Goal: Information Seeking & Learning: Check status

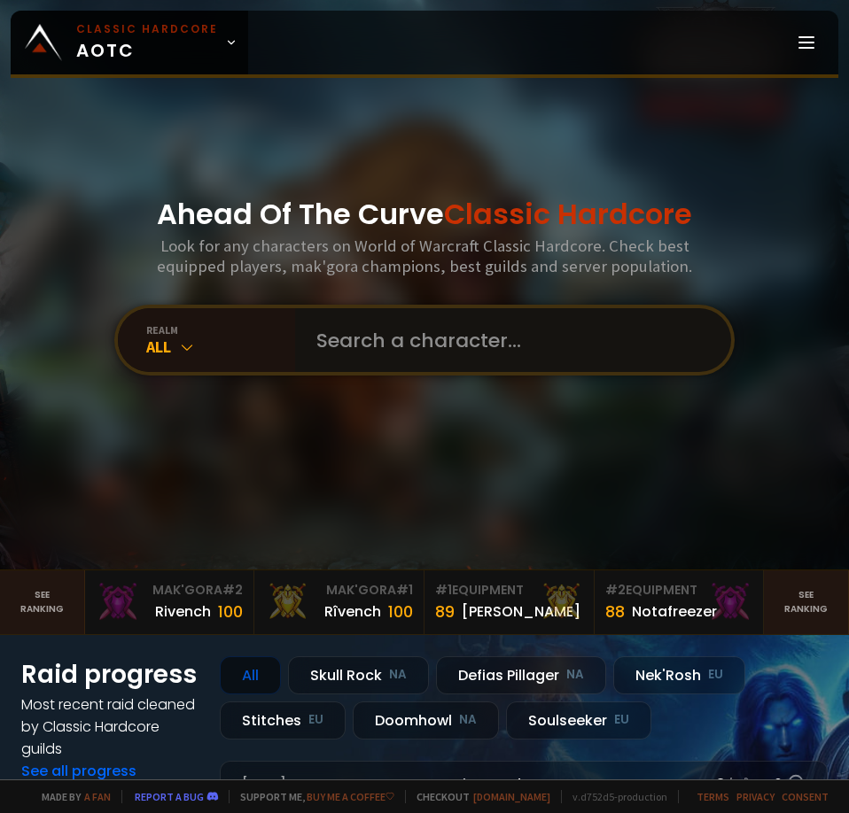
click at [530, 339] on input "text" at bounding box center [508, 340] width 404 height 64
type input "unsunder"
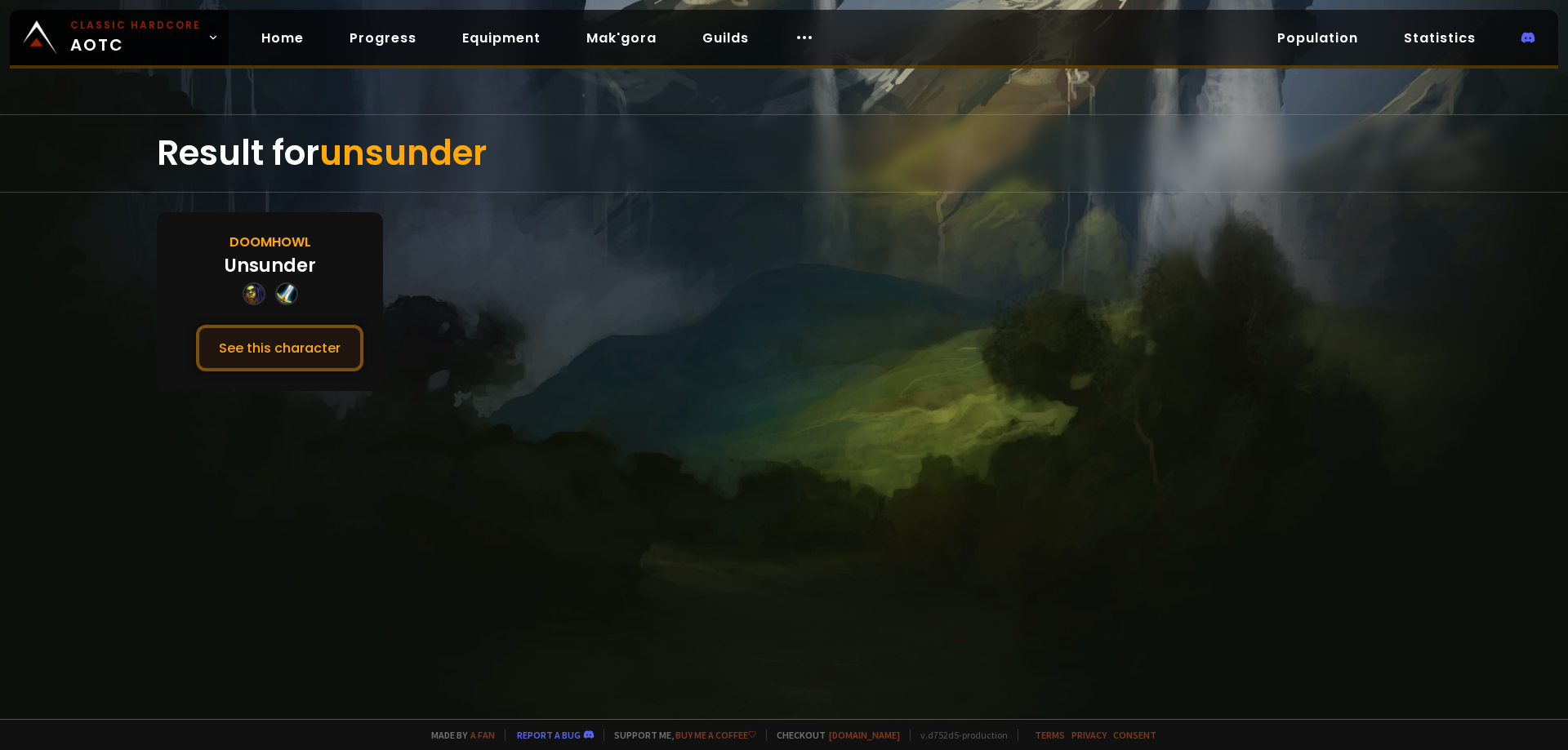
click at [321, 361] on button "See this character" at bounding box center [280, 348] width 168 height 47
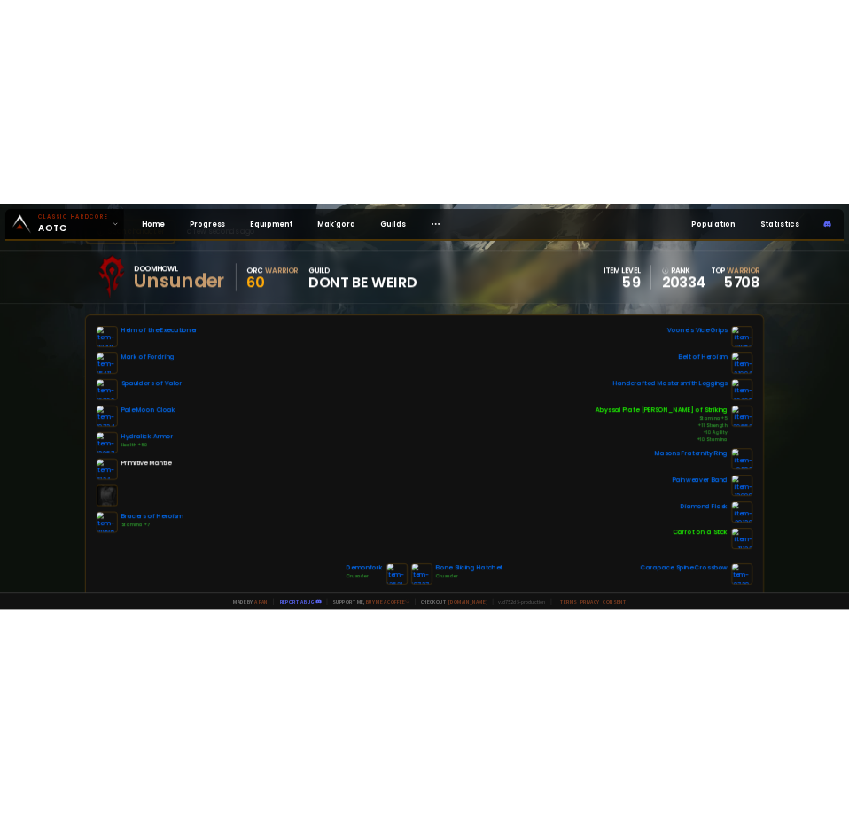
scroll to position [89, 0]
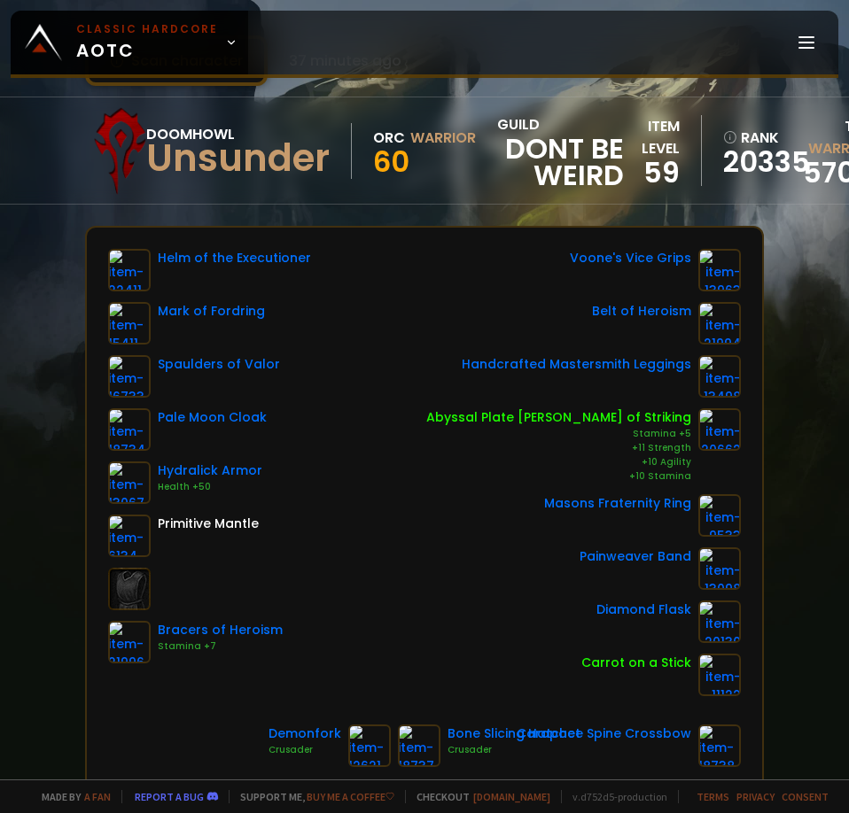
click at [38, 374] on div "Scan character 37 minutes ago Doomhowl Unsunder Orc Warrior 60 guild Dont Be We…" at bounding box center [424, 390] width 849 height 780
click at [65, 479] on div "Scan character 37 minutes ago Doomhowl Unsunder Orc Warrior 60 guild Dont Be We…" at bounding box center [424, 390] width 849 height 780
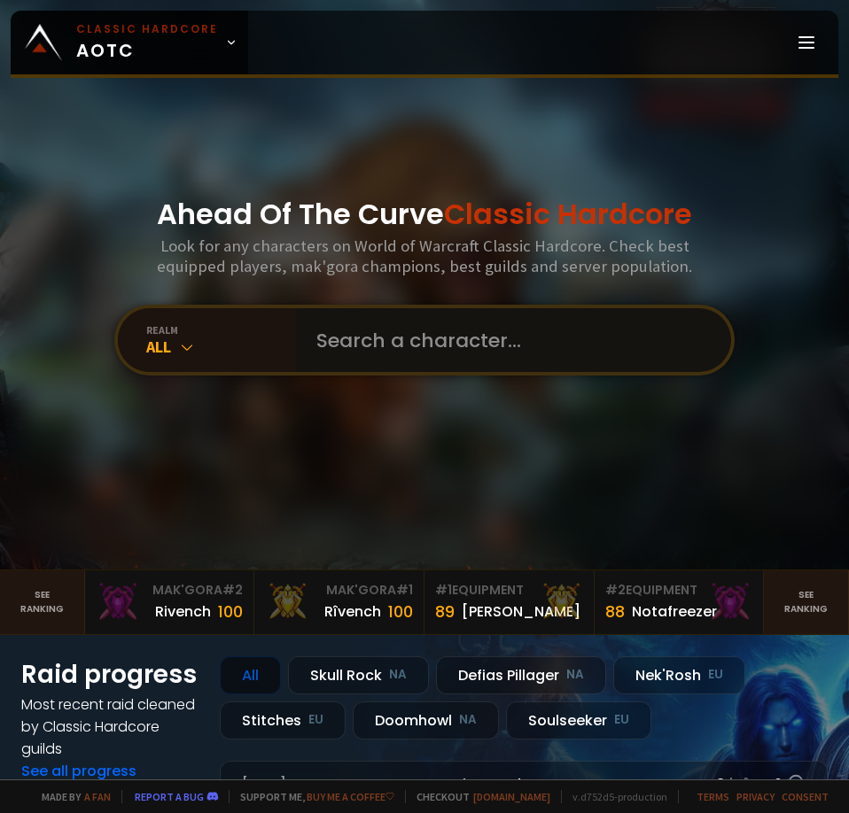
click at [411, 331] on input "text" at bounding box center [508, 340] width 404 height 64
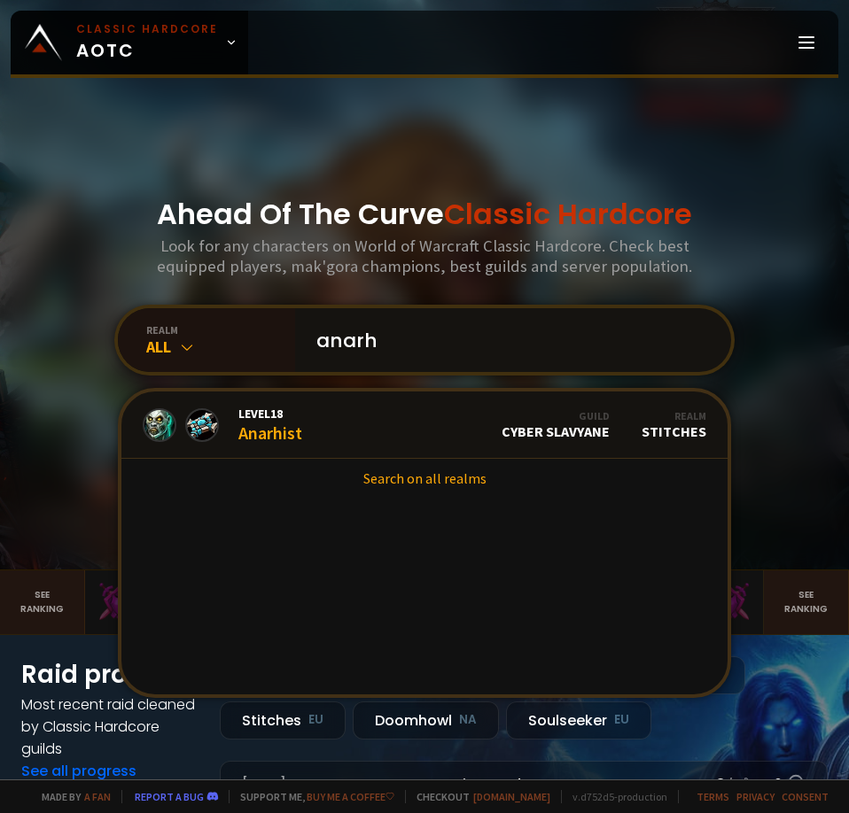
drag, startPoint x: 397, startPoint y: 346, endPoint x: 359, endPoint y: 352, distance: 38.6
click at [359, 352] on input "anarh" at bounding box center [508, 340] width 404 height 64
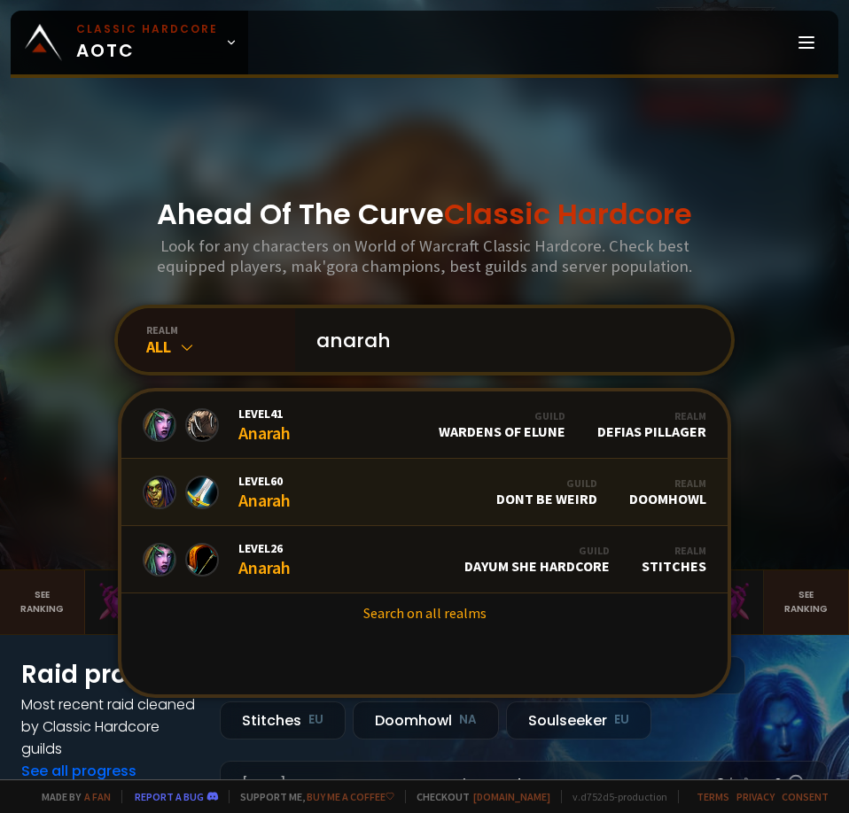
type input "anarah"
click at [361, 499] on link "Level 60 Anarah Guild Dont Be Weird Realm Doomhowl" at bounding box center [424, 492] width 606 height 67
